Goal: Information Seeking & Learning: Compare options

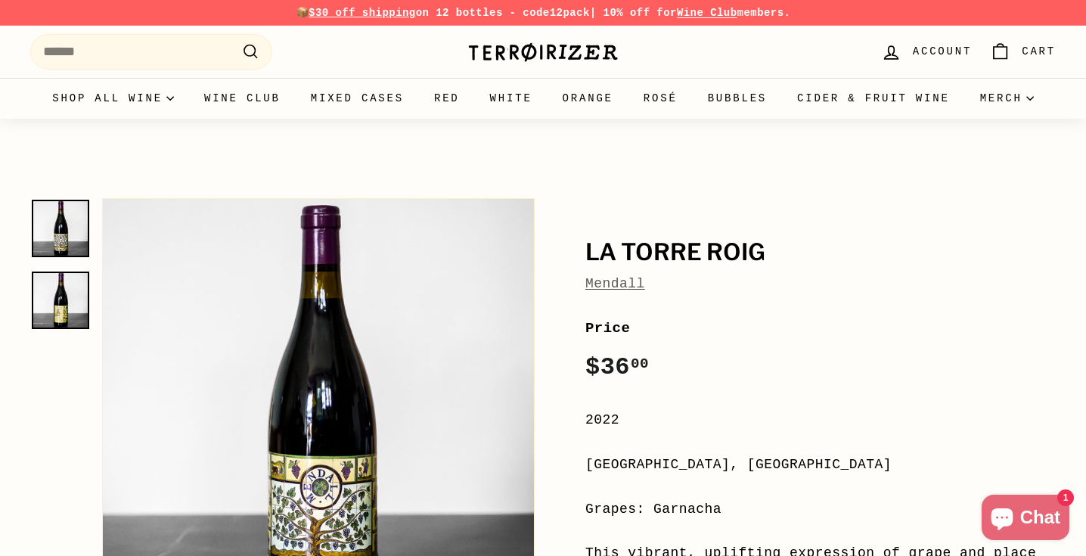
click at [63, 301] on img at bounding box center [60, 299] width 57 height 57
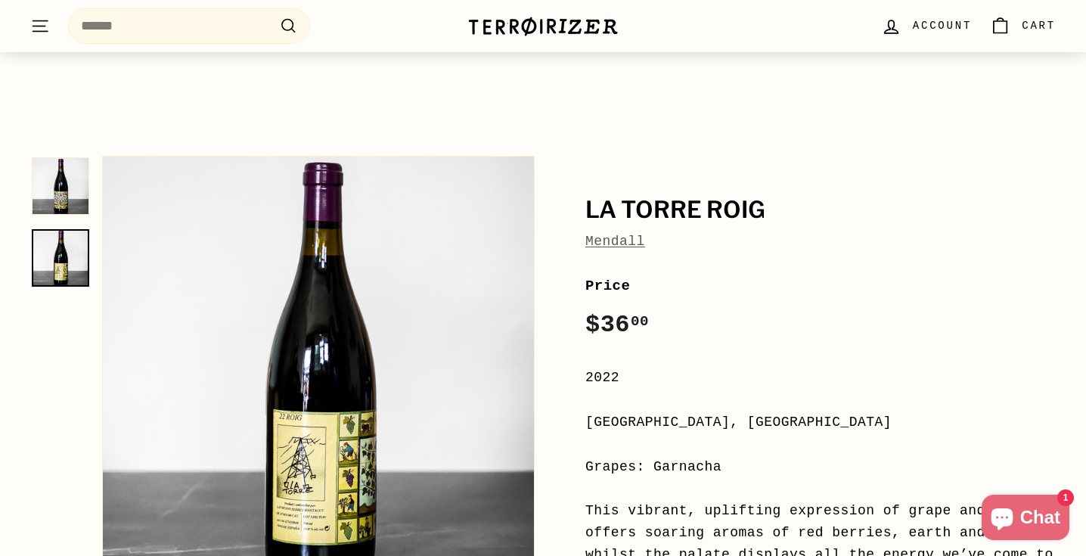
scroll to position [49, 0]
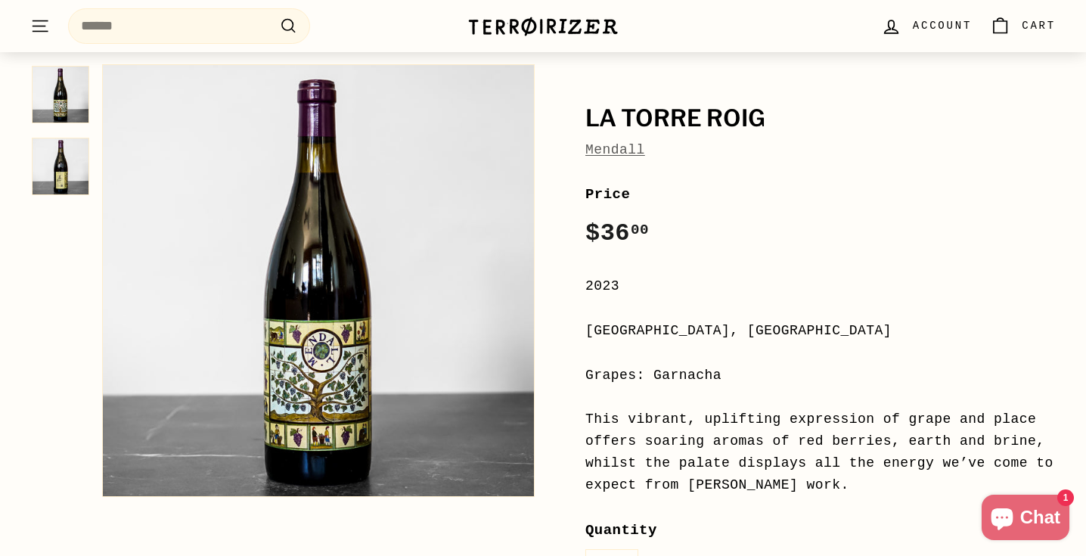
scroll to position [135, 0]
click at [49, 166] on img at bounding box center [60, 165] width 57 height 57
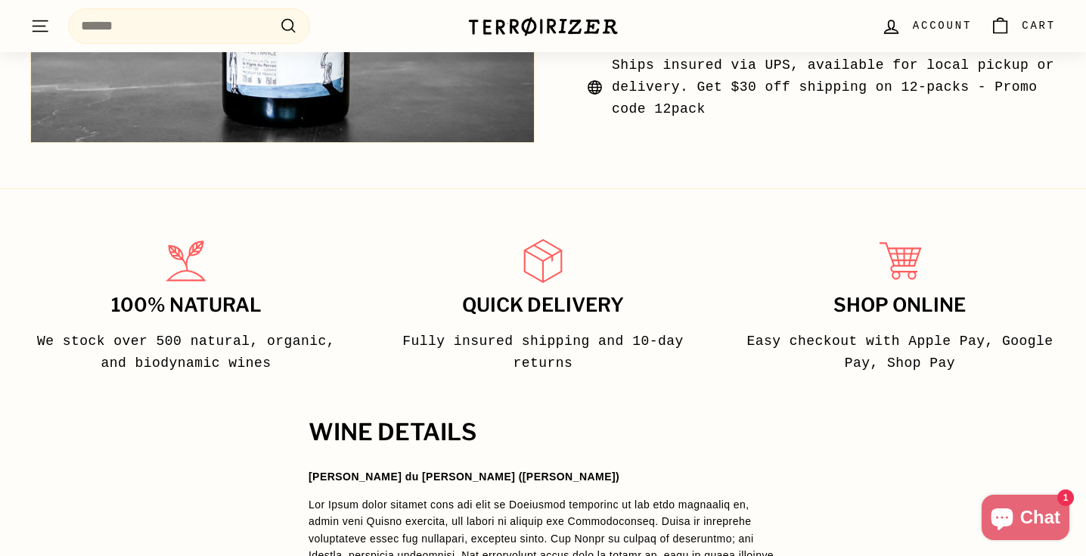
scroll to position [275, 0]
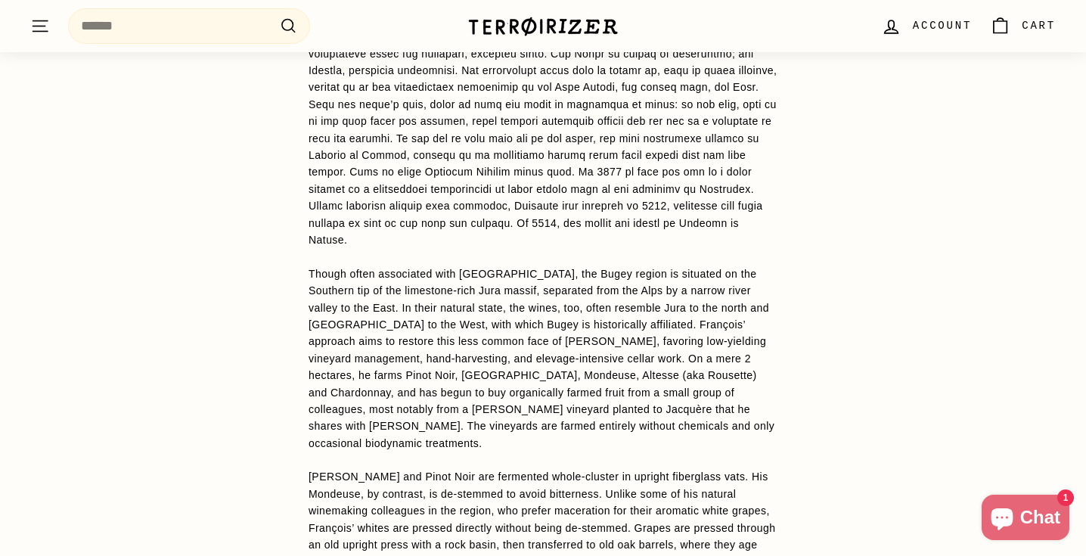
scroll to position [1269, 0]
